Goal: Task Accomplishment & Management: Complete application form

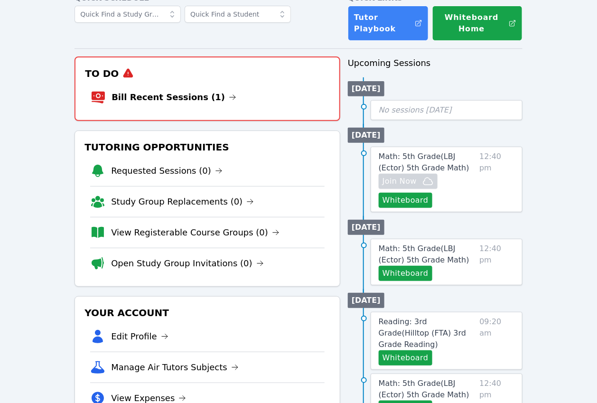
scroll to position [67, 0]
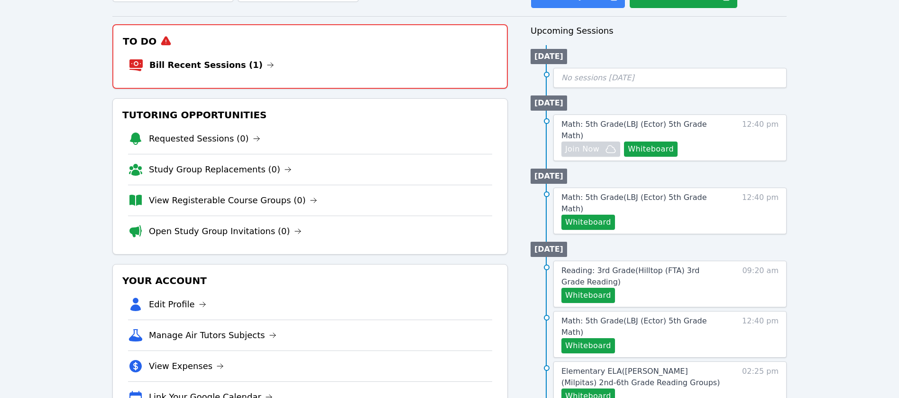
scroll to position [89, 0]
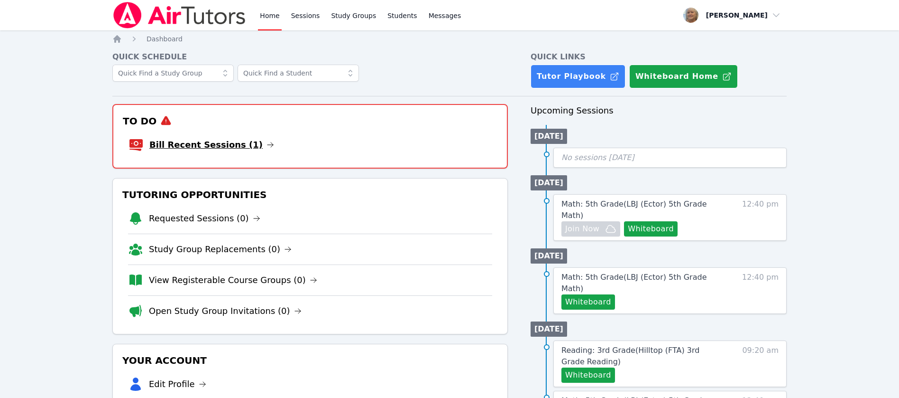
click at [240, 151] on link "Bill Recent Sessions (1)" at bounding box center [211, 144] width 125 height 13
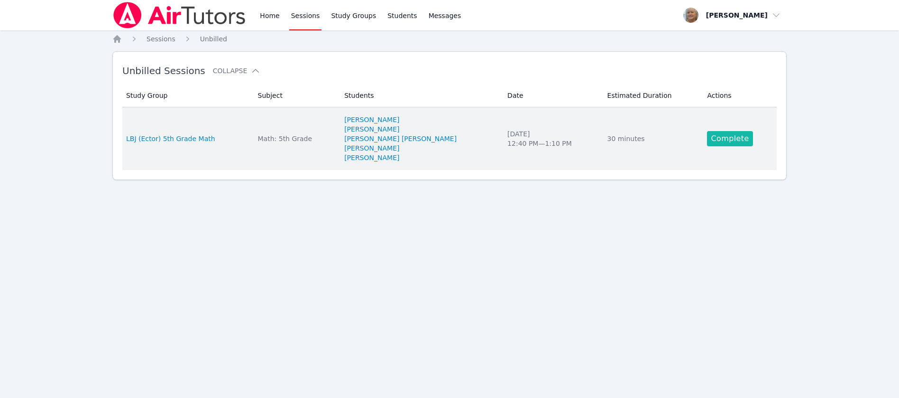
click at [753, 146] on link "Complete" at bounding box center [730, 138] width 46 height 15
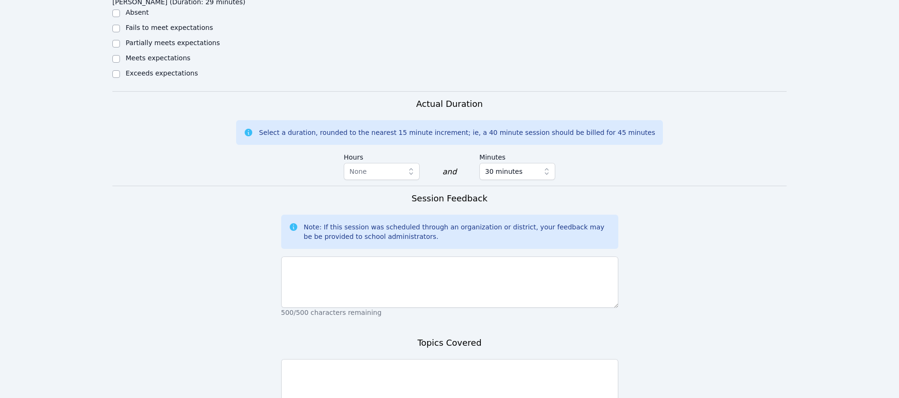
scroll to position [689, 0]
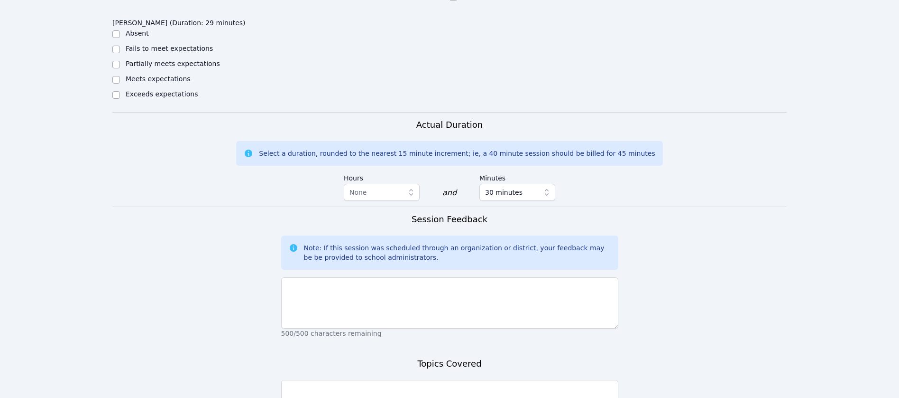
checkbox input "true"
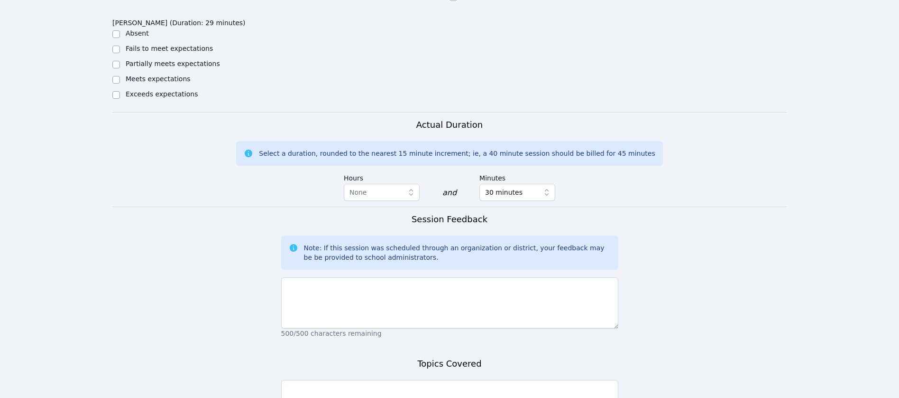
checkbox input "true"
drag, startPoint x: 621, startPoint y: 141, endPoint x: 607, endPoint y: 160, distance: 23.6
checkbox input "true"
checkbox input "false"
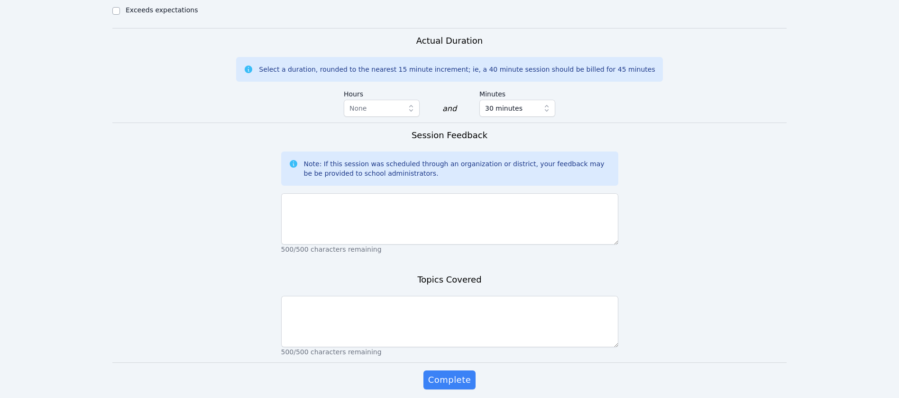
scroll to position [780, 0]
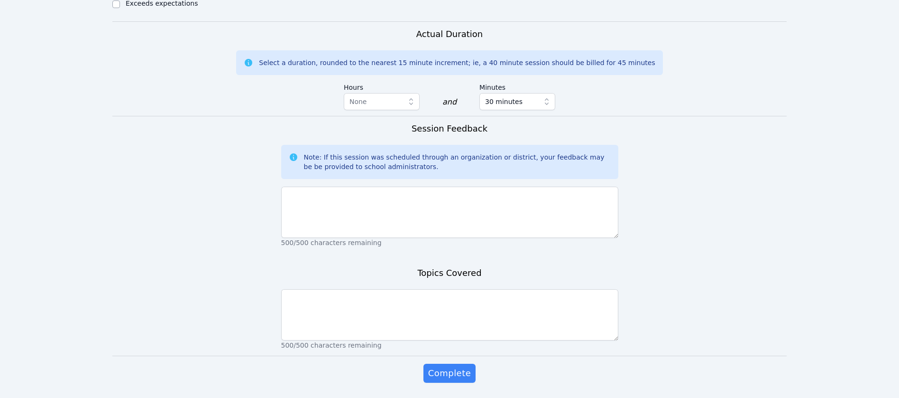
drag, startPoint x: 117, startPoint y: 188, endPoint x: 156, endPoint y: 193, distance: 39.2
checkbox input "true"
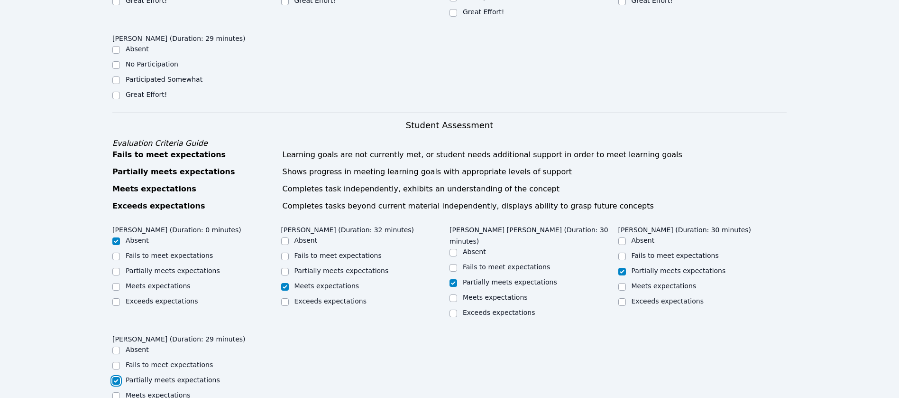
scroll to position [303, 0]
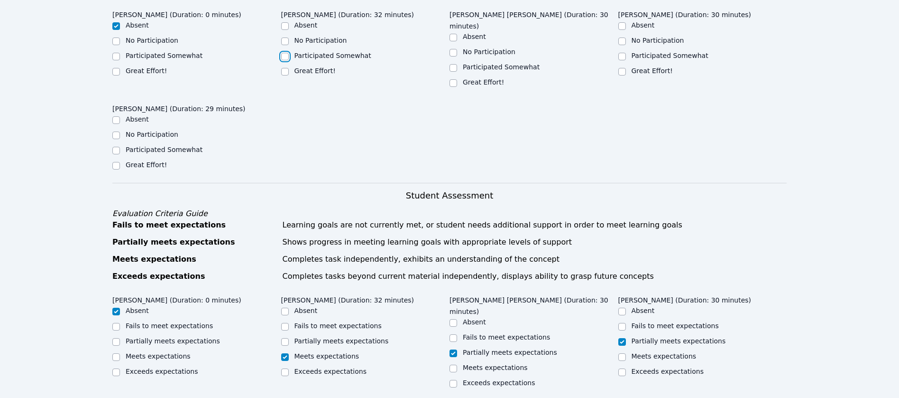
click at [285, 60] on input "Participated Somewhat" at bounding box center [285, 57] width 8 height 8
checkbox input "true"
click at [285, 75] on input "Great Effort!" at bounding box center [285, 72] width 8 height 8
checkbox input "true"
checkbox input "false"
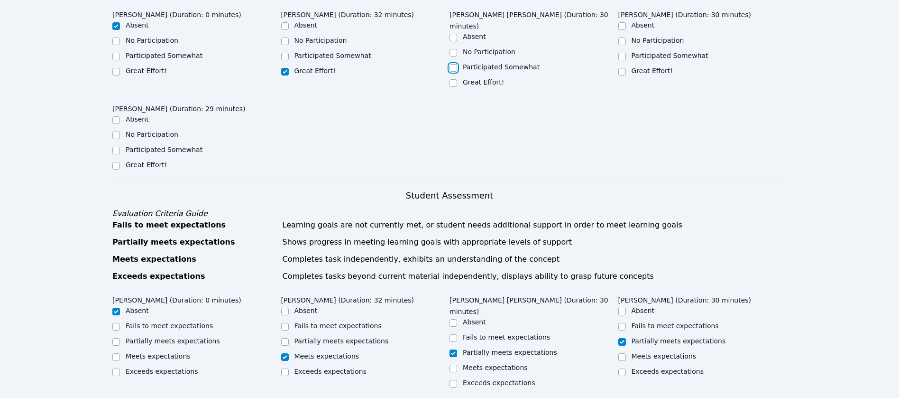
click at [456, 72] on input "Participated Somewhat" at bounding box center [454, 68] width 8 height 8
checkbox input "true"
click at [625, 75] on input "Great Effort!" at bounding box center [623, 72] width 8 height 8
checkbox input "true"
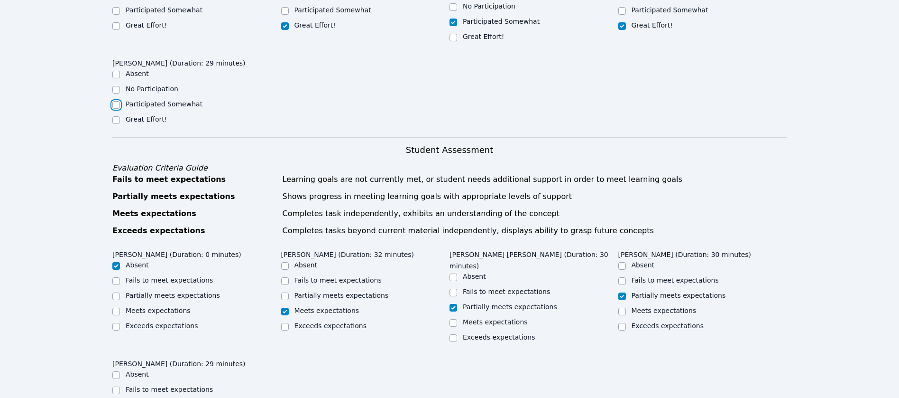
click at [117, 109] on input "Participated Somewhat" at bounding box center [116, 105] width 8 height 8
checkbox input "true"
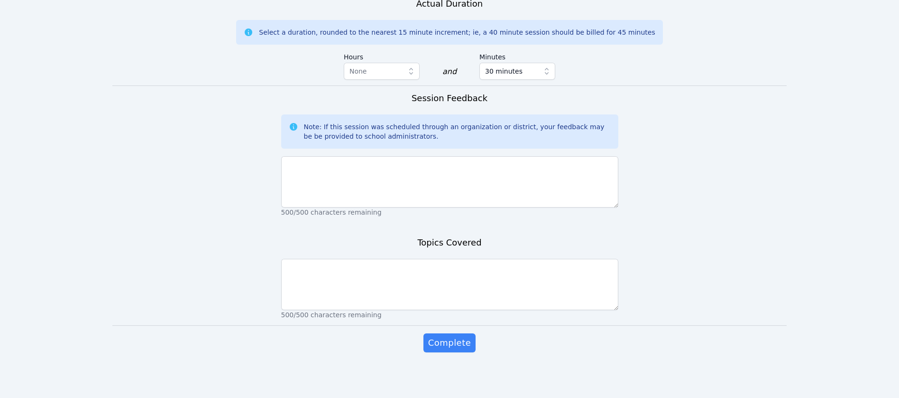
scroll to position [986, 0]
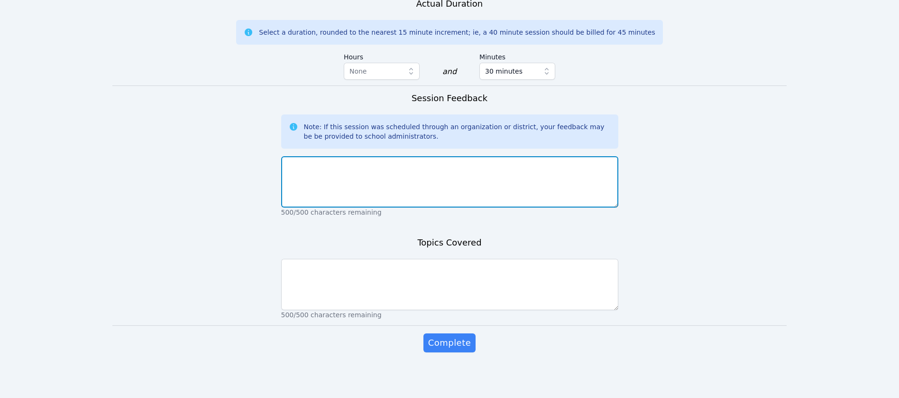
click at [427, 207] on textarea at bounding box center [449, 181] width 337 height 51
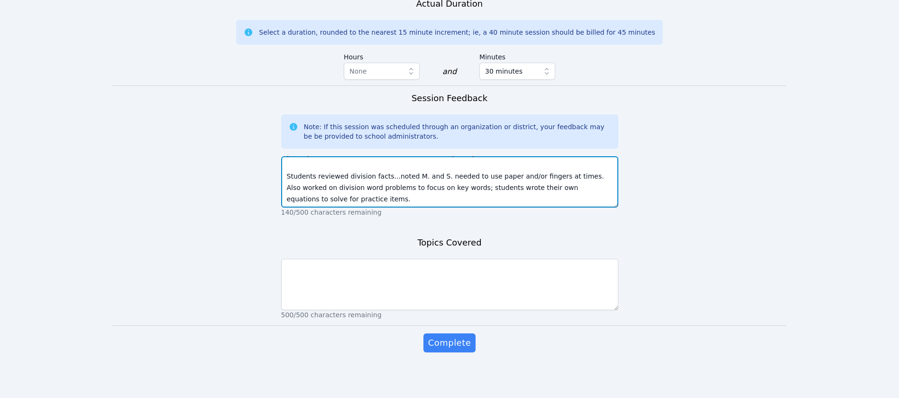
scroll to position [988, 0]
click at [324, 207] on textarea "Nev. and Gia. participated and attended very well! Sophia's was much more focus…" at bounding box center [449, 181] width 337 height 51
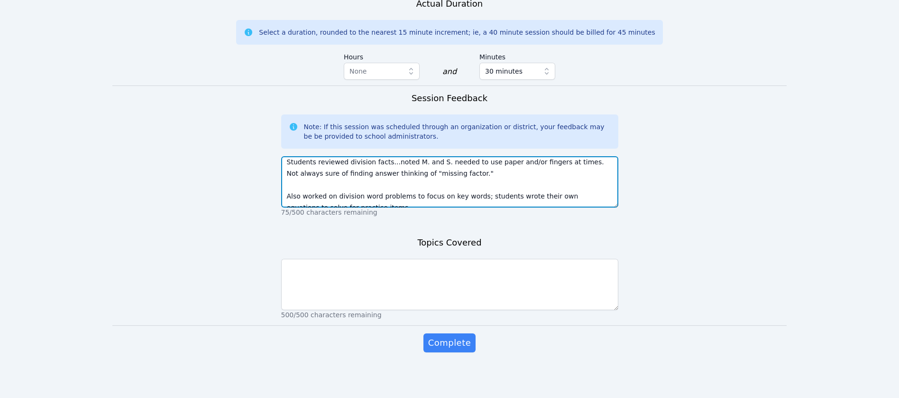
type textarea "Nev. and Gia. participated and attended very well! Sophia's was much more focus…"
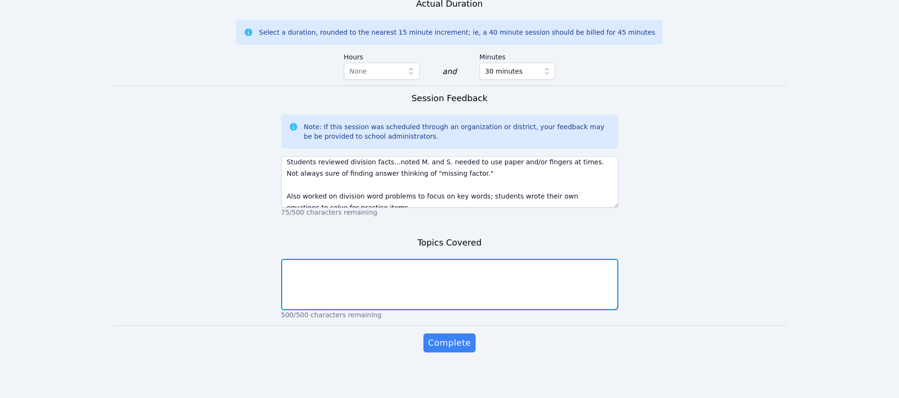
click at [418, 310] on textarea at bounding box center [449, 284] width 337 height 51
type textarea "DIVISION fact fluency Division word problems; writing equations/solving"
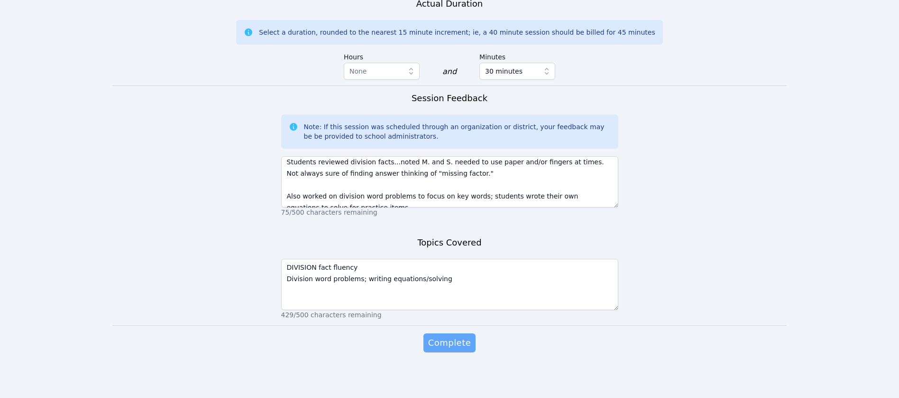
click at [433, 336] on span "Complete" at bounding box center [449, 342] width 43 height 13
